Goal: Task Accomplishment & Management: Manage account settings

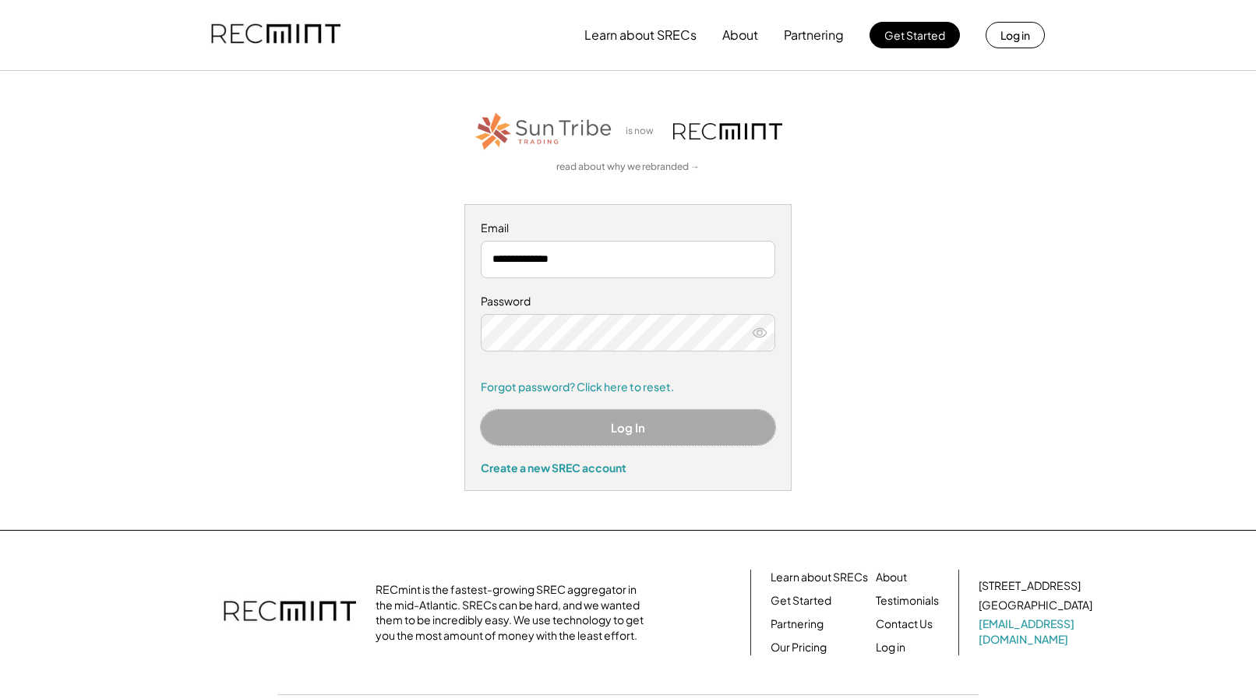
click at [584, 432] on button "Log In" at bounding box center [628, 427] width 294 height 35
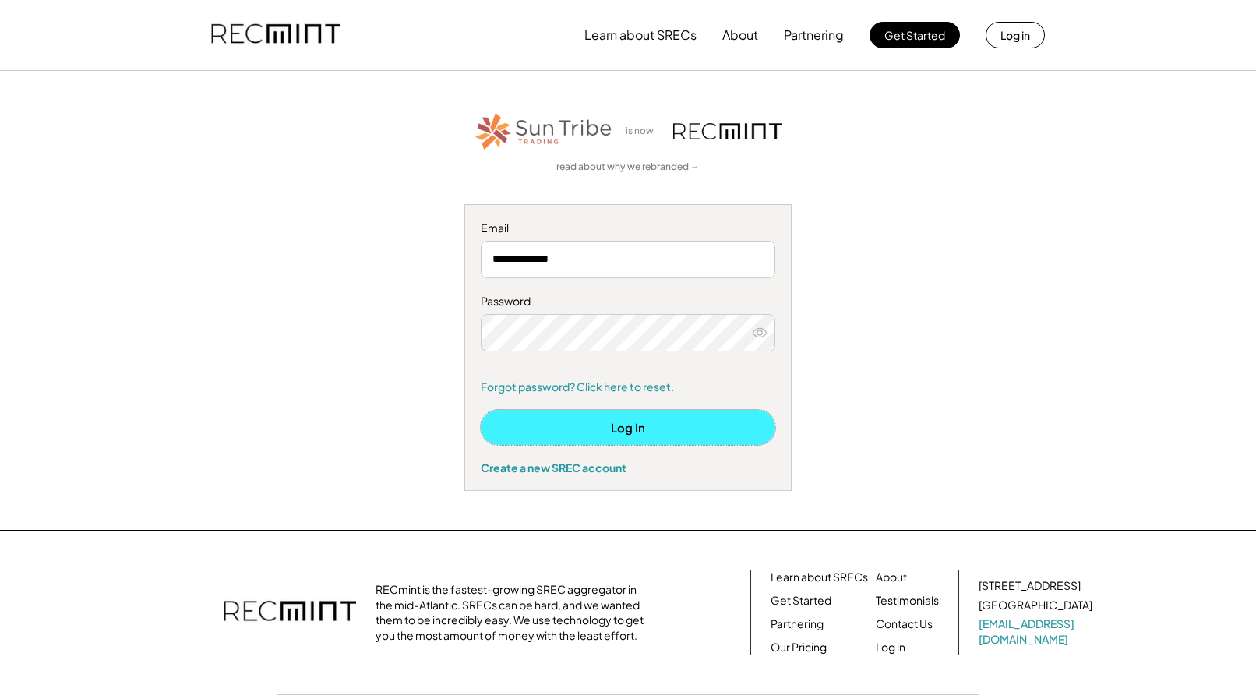
click at [614, 434] on button "Log In" at bounding box center [628, 427] width 294 height 35
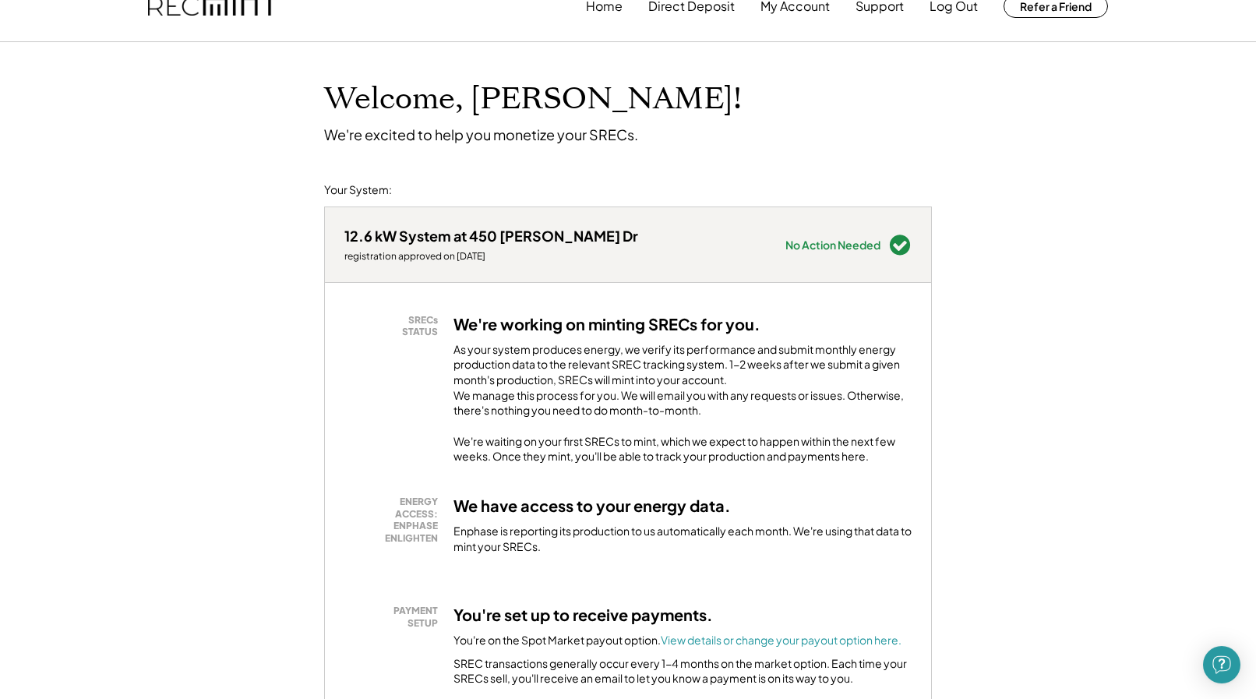
scroll to position [159, 0]
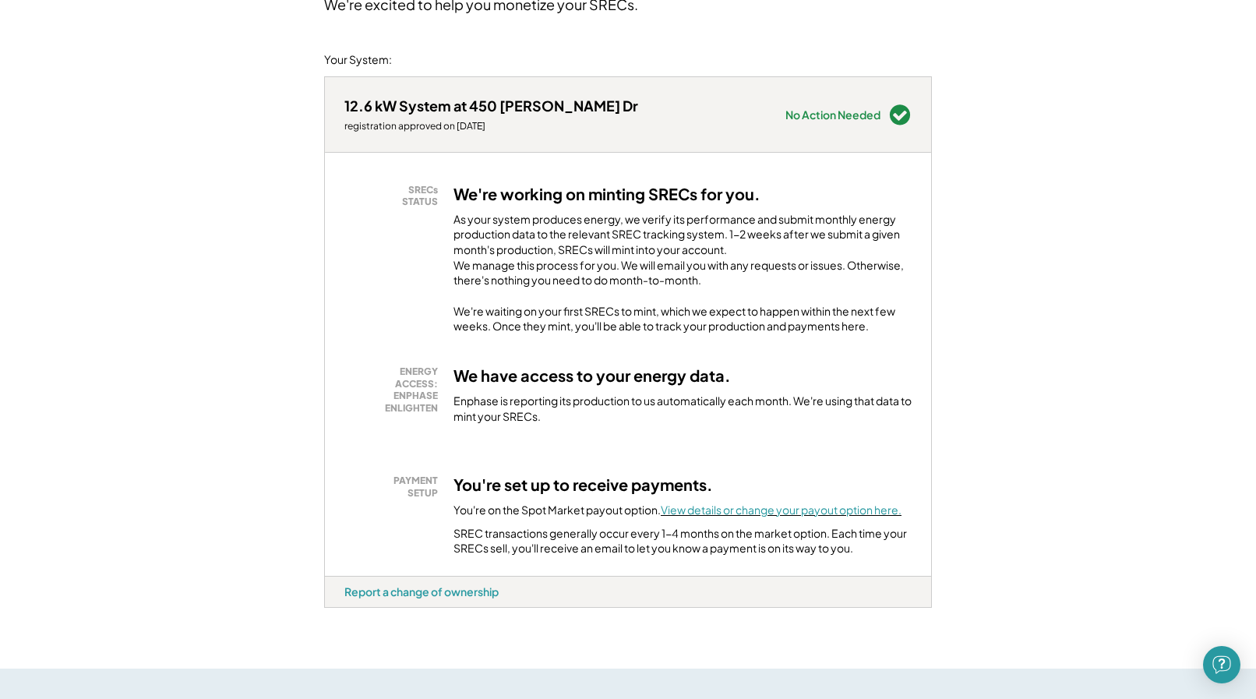
click at [704, 516] on font "View details or change your payout option here." at bounding box center [781, 509] width 241 height 14
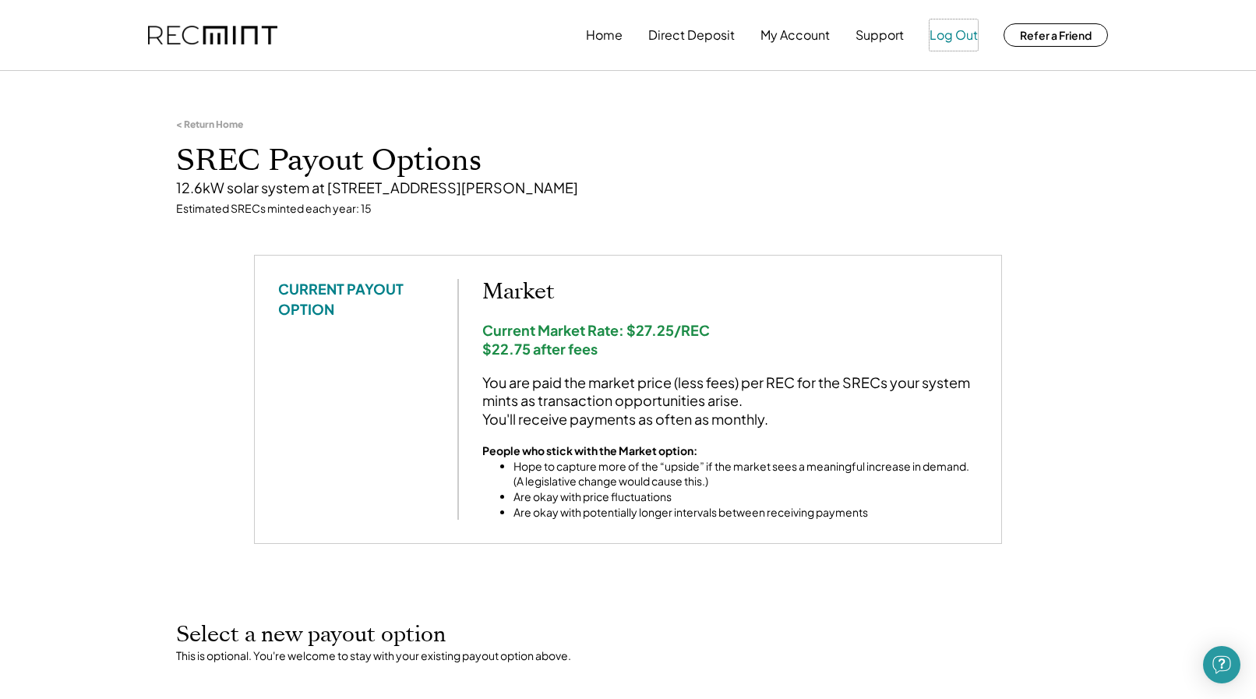
click at [969, 35] on button "Log Out" at bounding box center [953, 34] width 48 height 31
